Goal: Navigation & Orientation: Find specific page/section

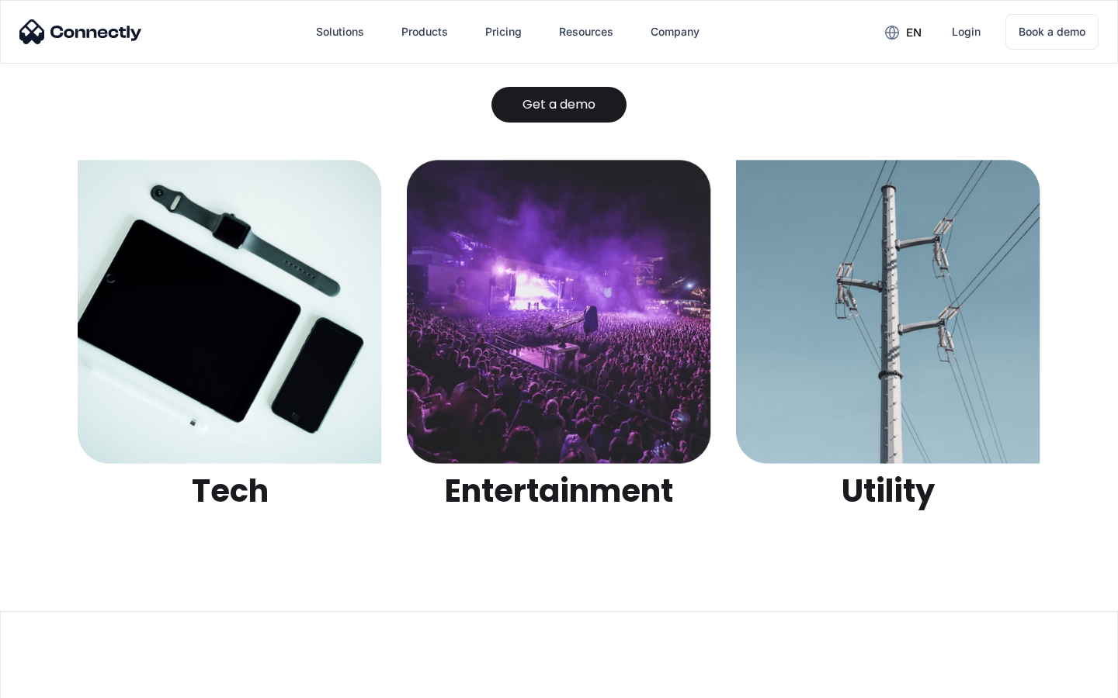
scroll to position [4896, 0]
